Goal: Information Seeking & Learning: Learn about a topic

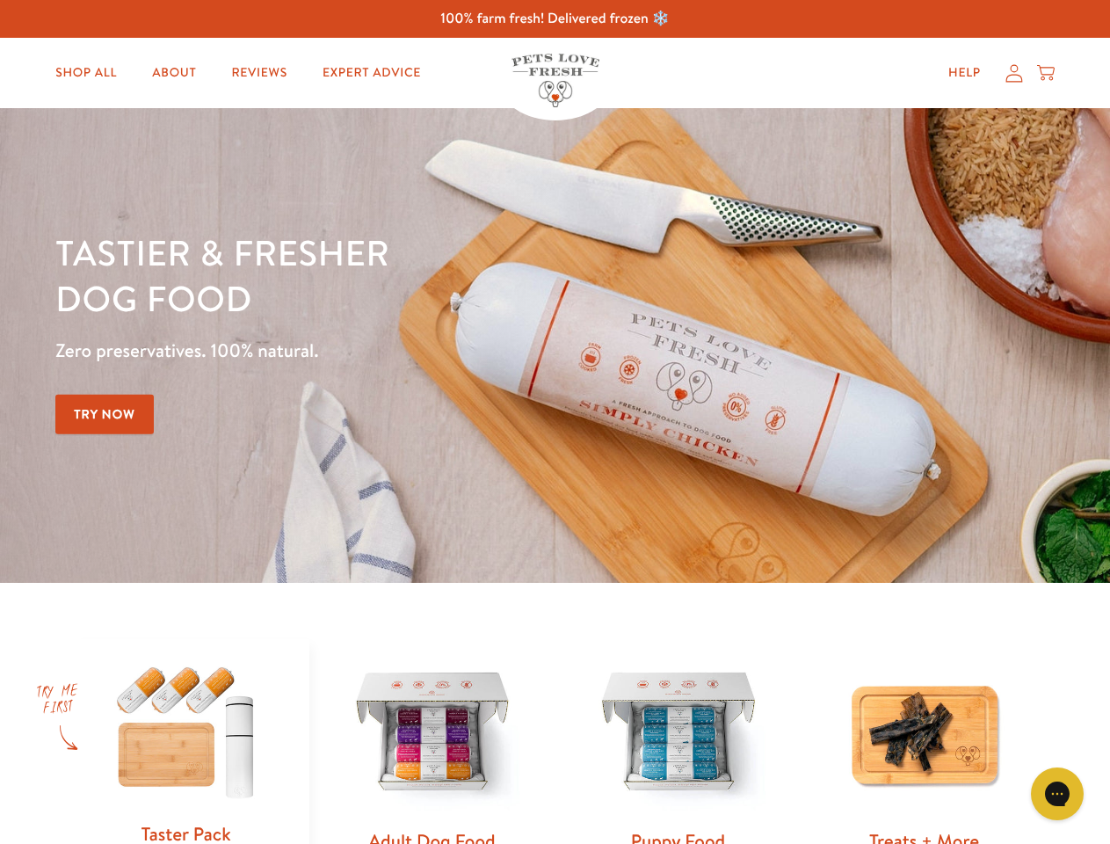
click at [554, 422] on div "Tastier & fresher dog food Zero preservatives. 100% natural. Try Now" at bounding box center [388, 345] width 666 height 232
click at [1057, 794] on icon "Gorgias live chat" at bounding box center [1056, 793] width 17 height 17
